Goal: Task Accomplishment & Management: Complete application form

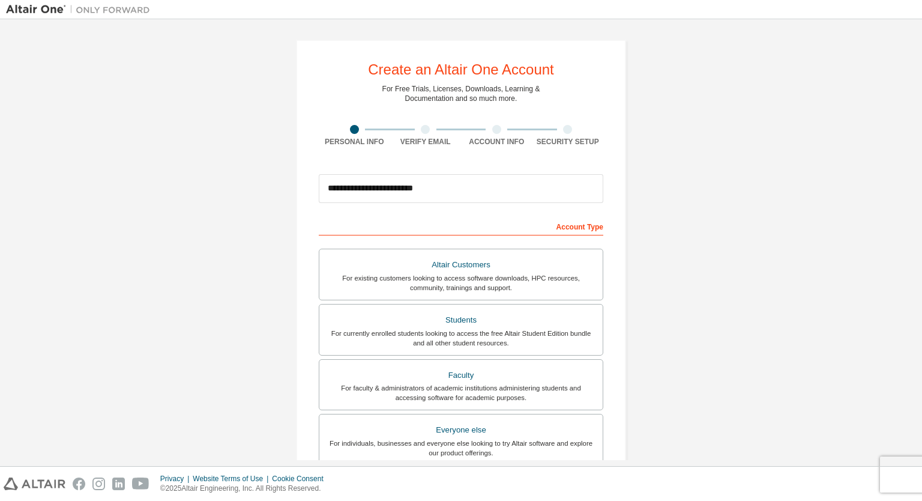
scroll to position [199, 0]
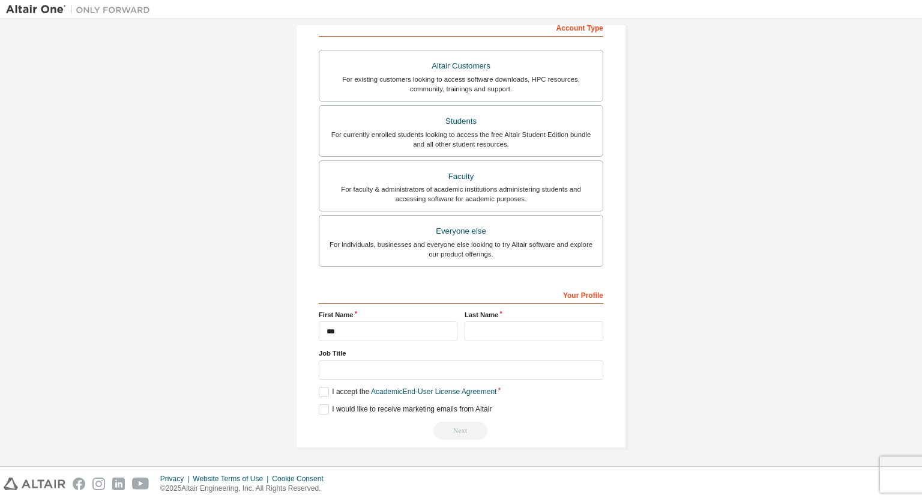
type input "***"
click at [483, 328] on input "text" at bounding box center [534, 331] width 139 height 20
type input "******"
click at [464, 367] on input "text" at bounding box center [461, 370] width 285 height 20
type input "*******"
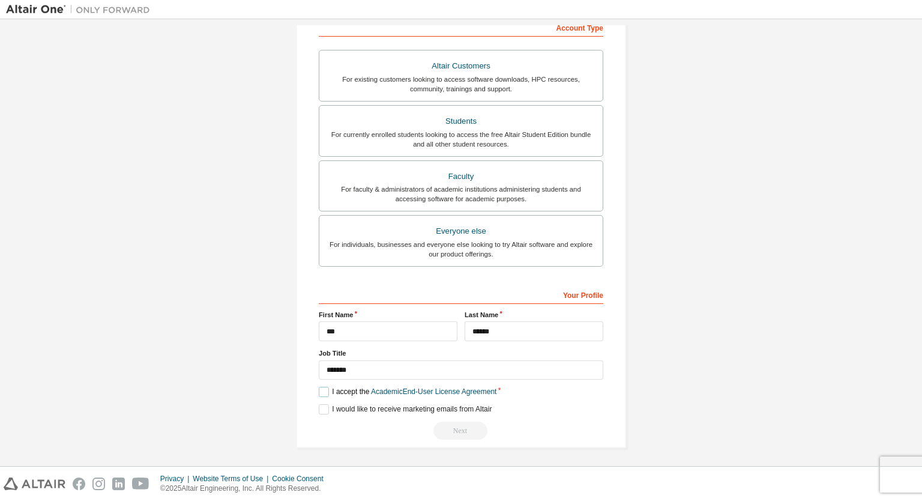
click at [331, 390] on label "I accept the Academic End-User License Agreement" at bounding box center [408, 392] width 178 height 10
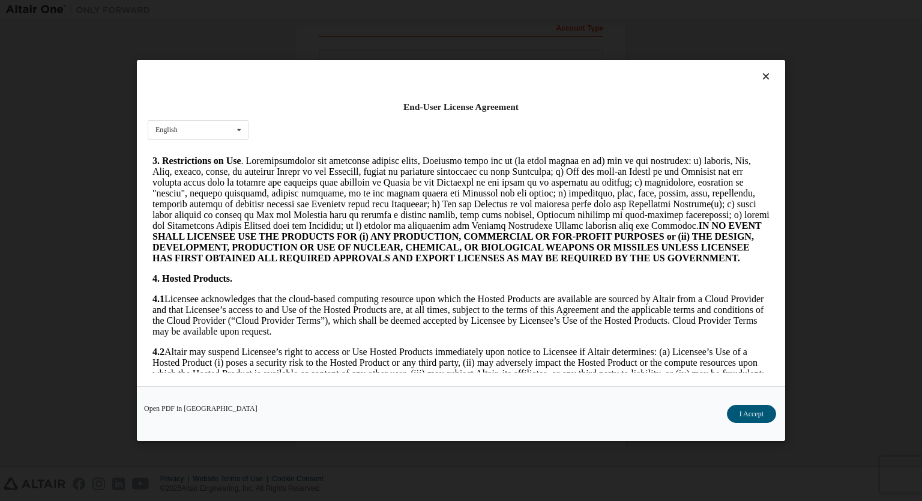
scroll to position [1078, 0]
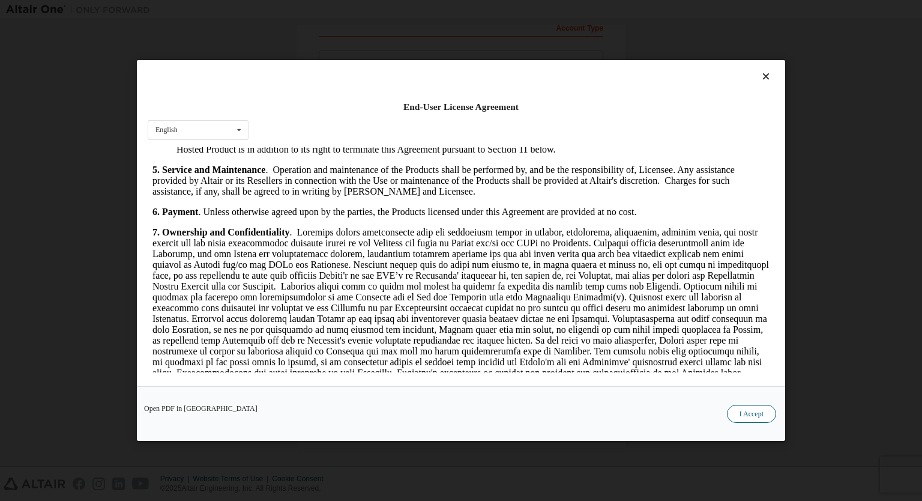
click at [760, 415] on button "I Accept" at bounding box center [751, 414] width 49 height 18
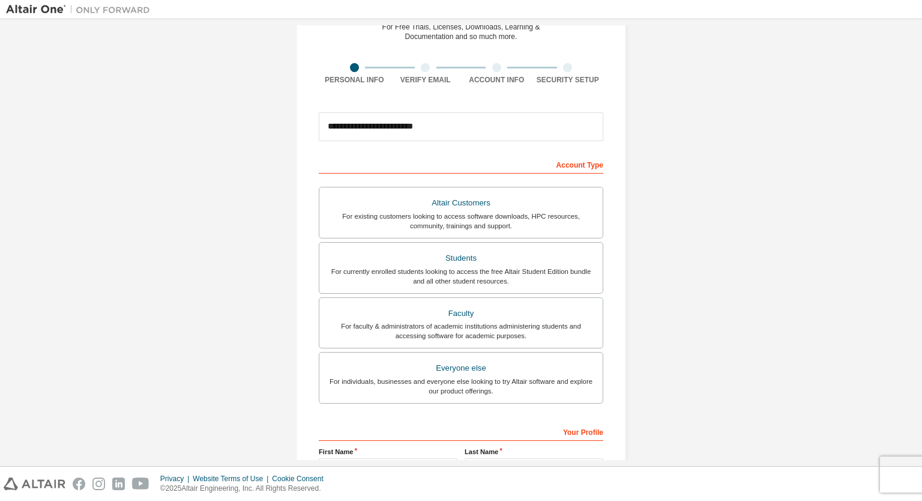
scroll to position [199, 0]
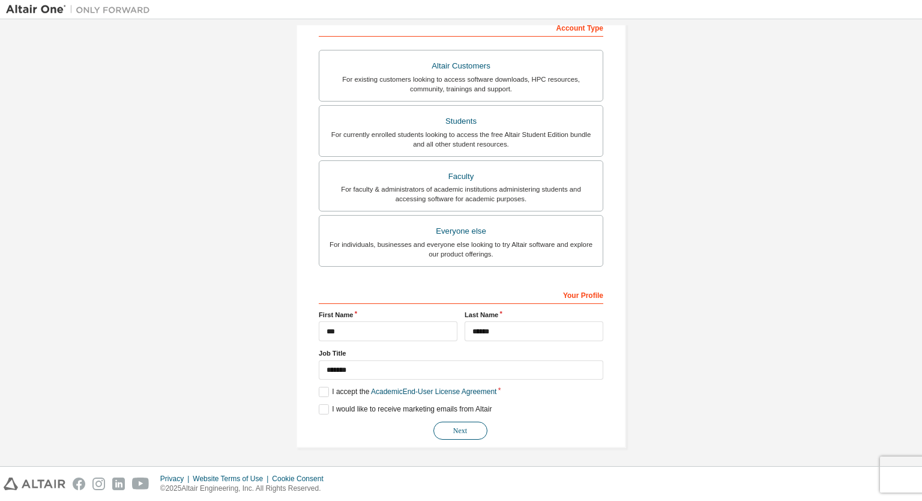
click at [456, 435] on button "Next" at bounding box center [461, 431] width 54 height 18
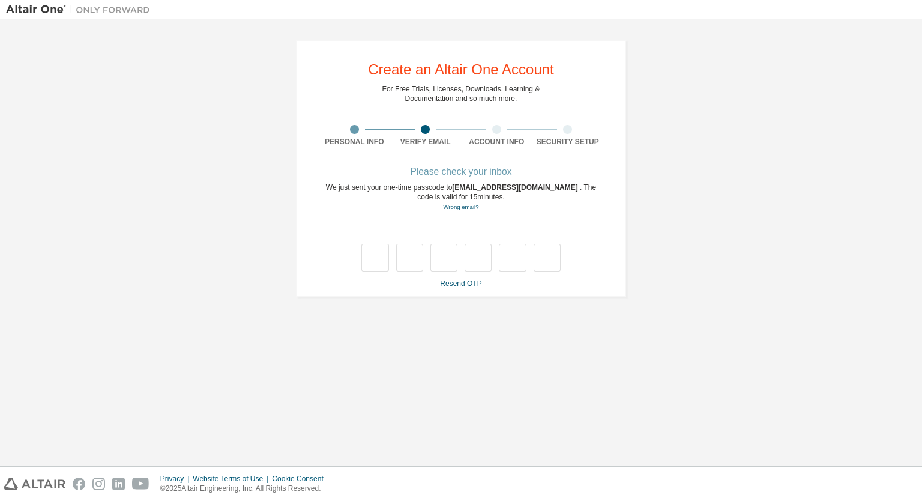
type input "*"
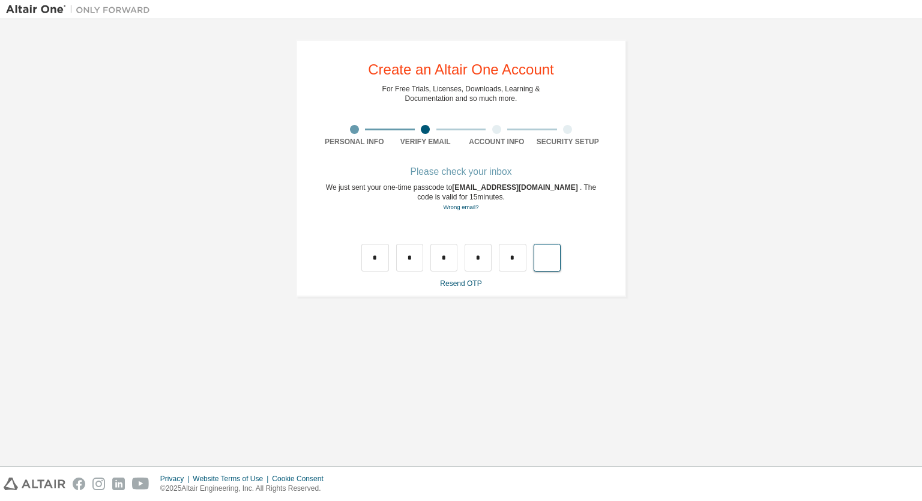
type input "*"
click at [374, 259] on input "text" at bounding box center [374, 258] width 27 height 28
type input "*"
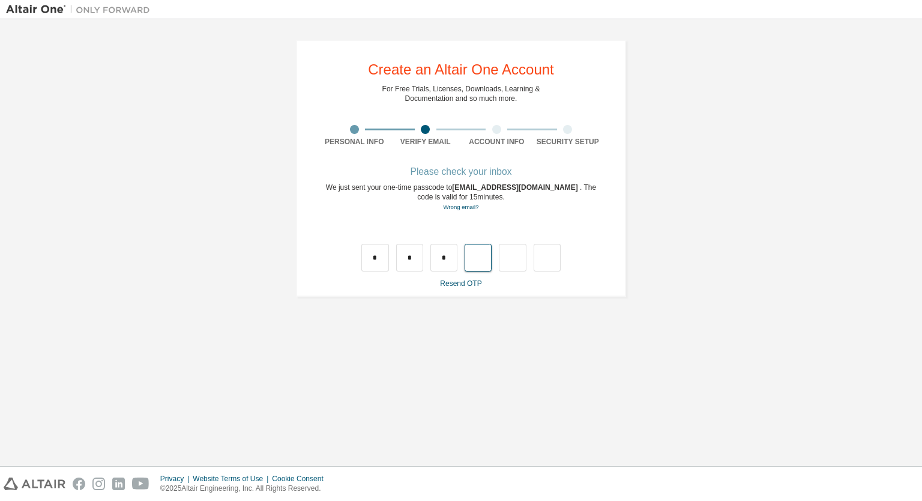
type input "*"
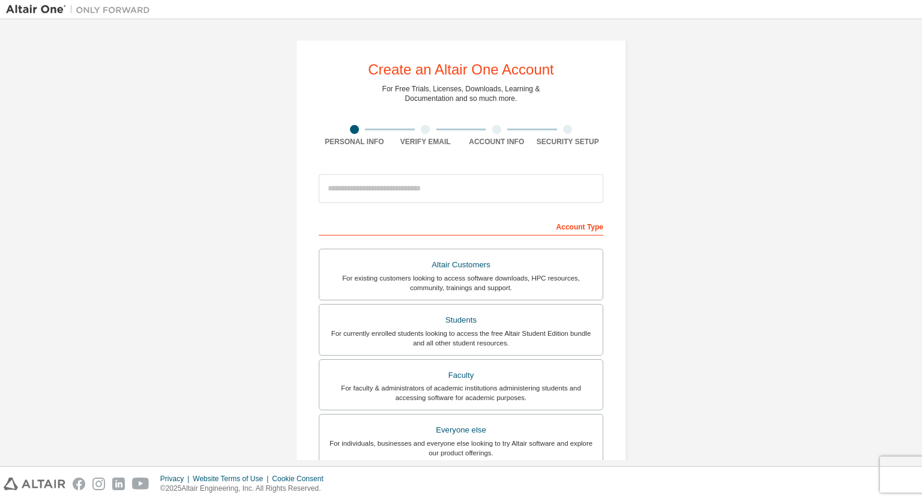
scroll to position [199, 0]
